Goal: Information Seeking & Learning: Find contact information

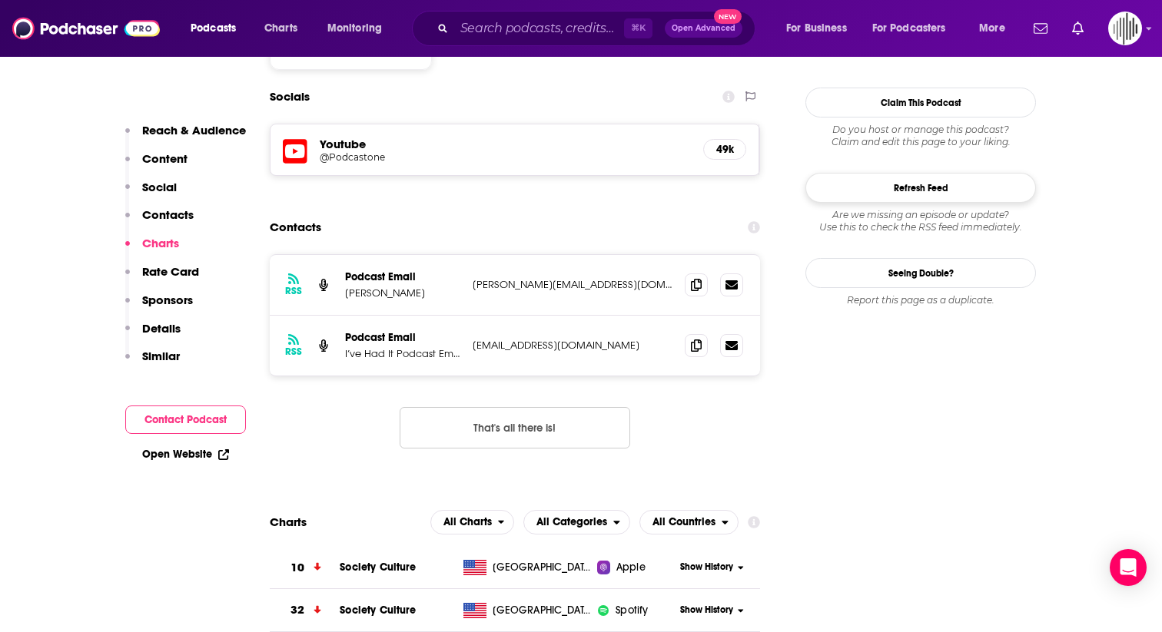
scroll to position [1326, 0]
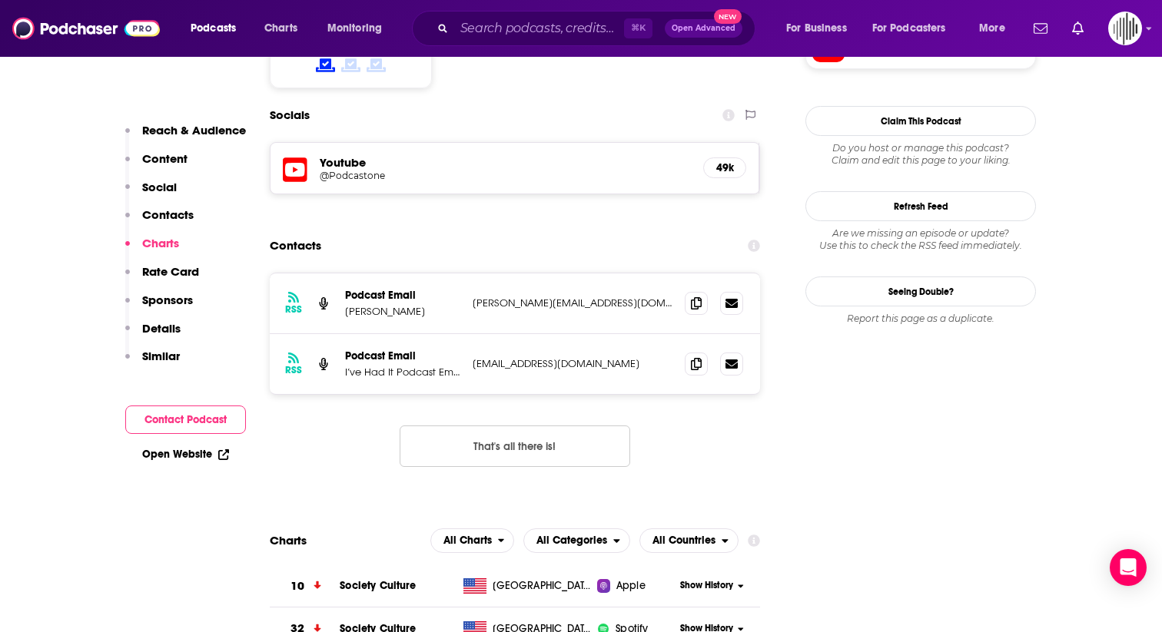
click at [517, 357] on p "[EMAIL_ADDRESS][DOMAIN_NAME]" at bounding box center [573, 363] width 200 height 13
click at [490, 334] on div "RSS Podcast Email I’ve Had It Podcast Email [EMAIL_ADDRESS][DOMAIN_NAME] [EMAIL…" at bounding box center [515, 364] width 490 height 60
drag, startPoint x: 472, startPoint y: 267, endPoint x: 601, endPoint y: 268, distance: 129.1
click at [601, 334] on div "RSS Podcast Email I’ve Had It Podcast Email [EMAIL_ADDRESS][DOMAIN_NAME] [EMAIL…" at bounding box center [515, 364] width 490 height 60
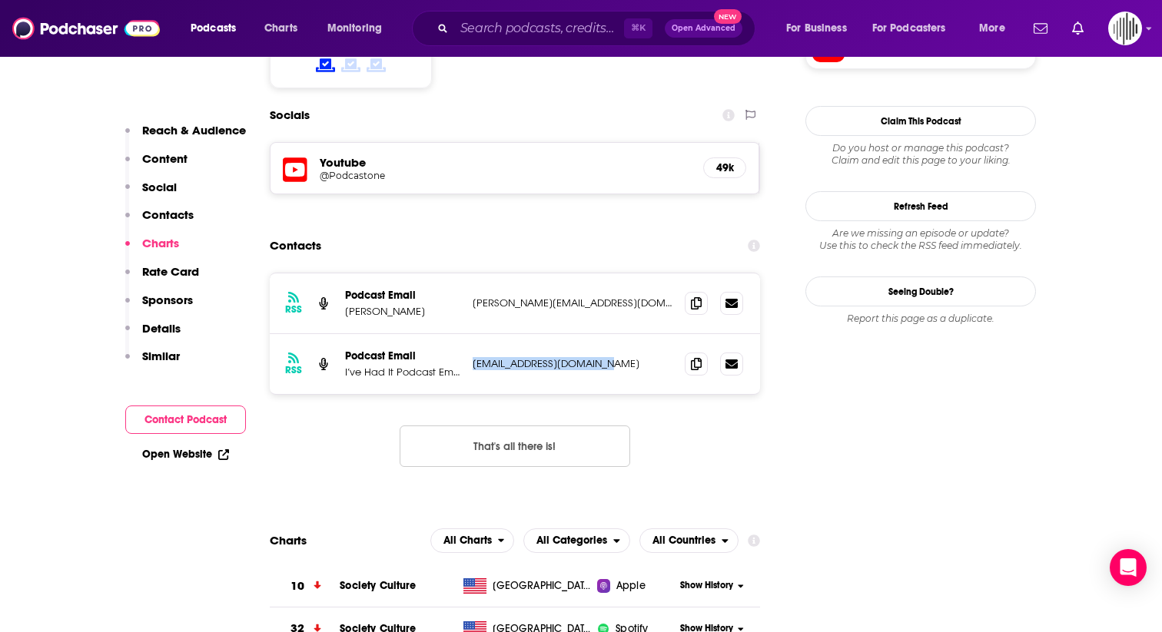
copy p "[EMAIL_ADDRESS][DOMAIN_NAME]"
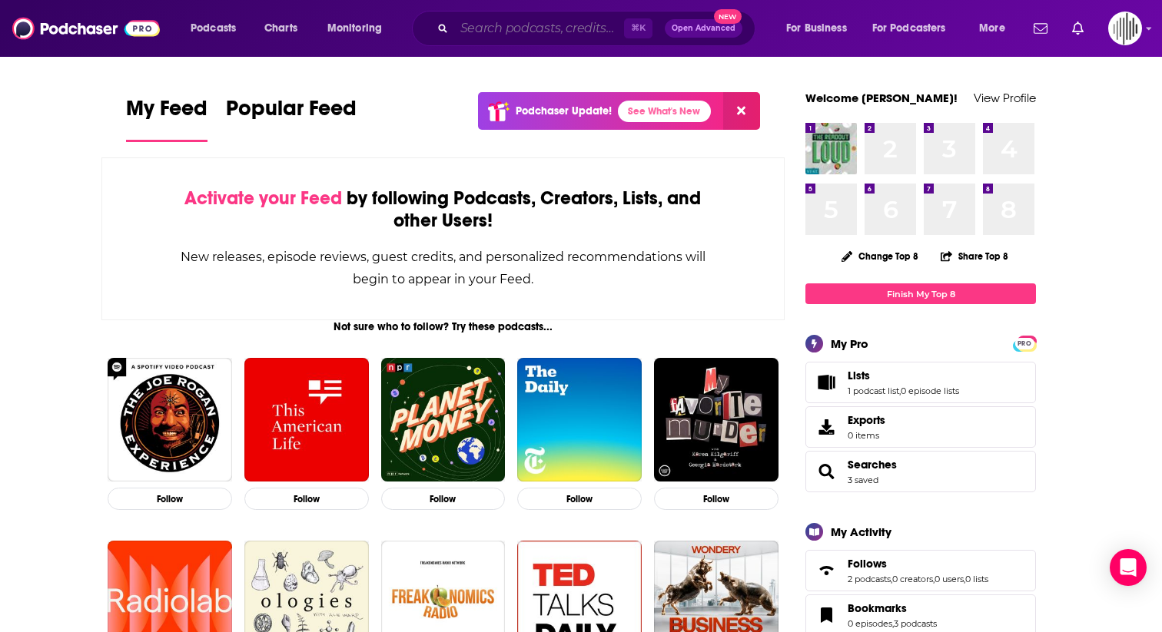
click at [471, 35] on input "Search podcasts, credits, & more..." at bounding box center [539, 28] width 170 height 25
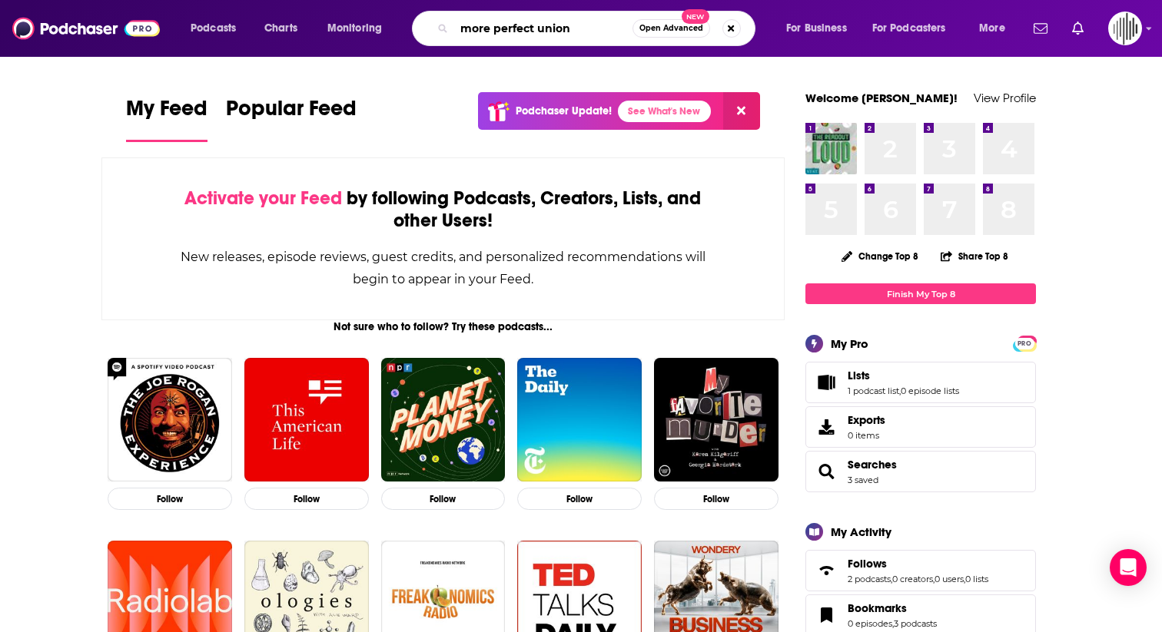
type input "more perfect union"
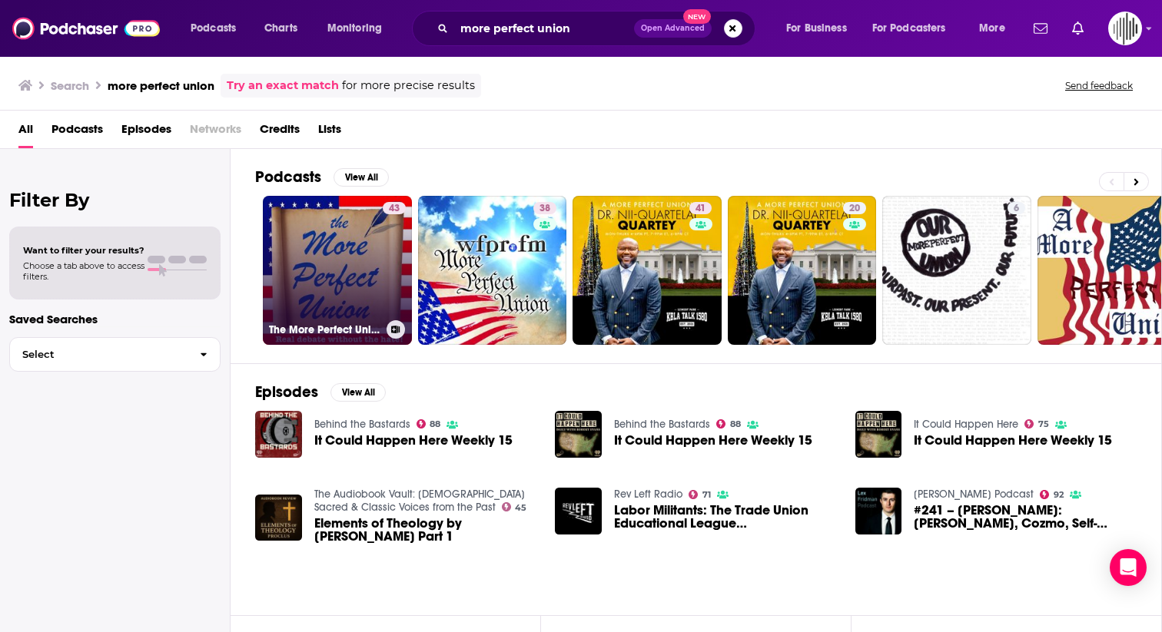
click at [327, 242] on link "43 The More Perfect Union" at bounding box center [337, 270] width 149 height 149
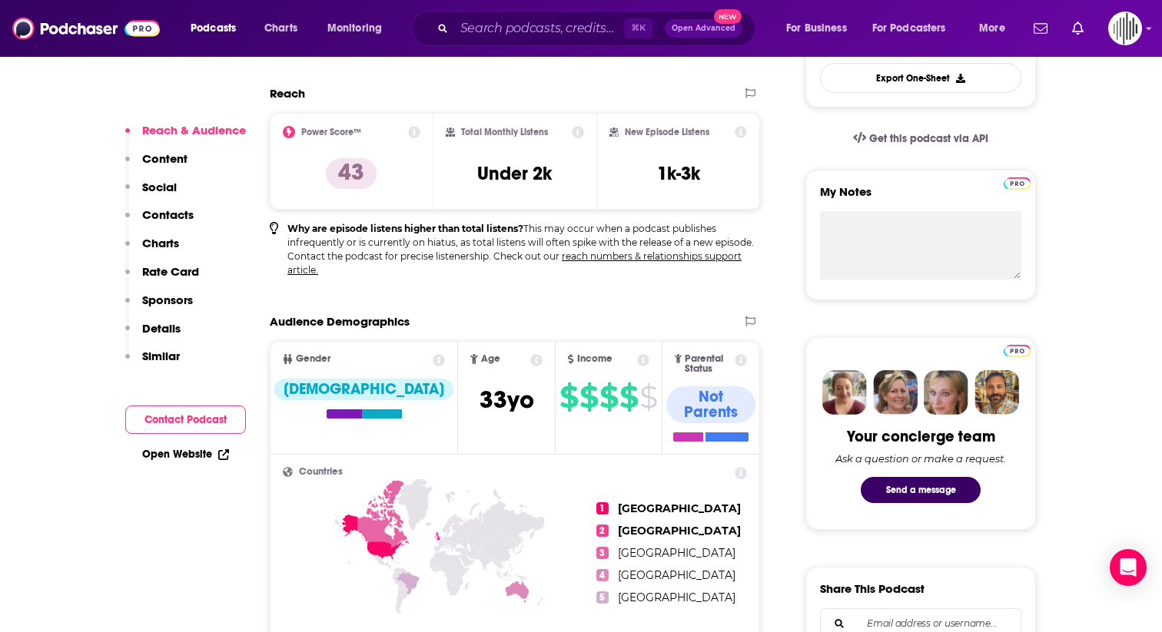
scroll to position [616, 0]
